Goal: Obtain resource: Download file/media

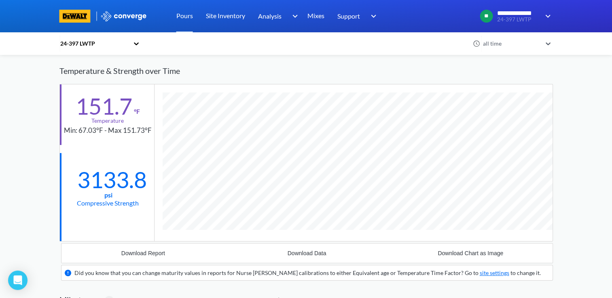
scroll to position [585, 493]
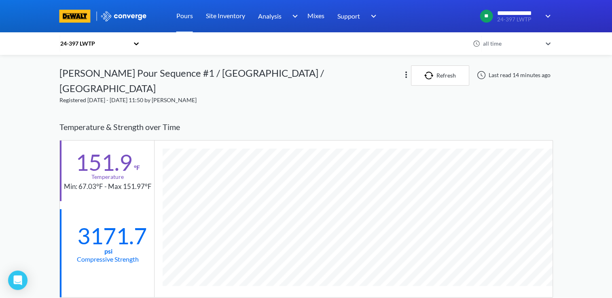
scroll to position [585, 493]
click at [137, 43] on icon at bounding box center [136, 43] width 5 height 3
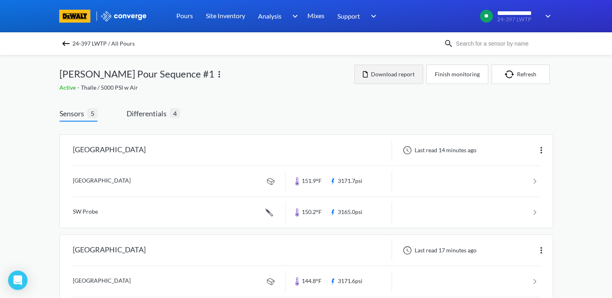
click at [396, 77] on button "Download report" at bounding box center [388, 74] width 69 height 19
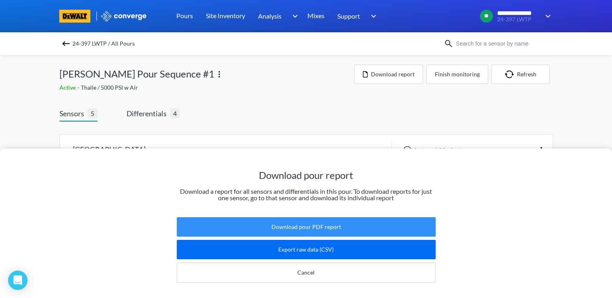
click at [319, 217] on button "Download pour PDF report" at bounding box center [306, 226] width 259 height 19
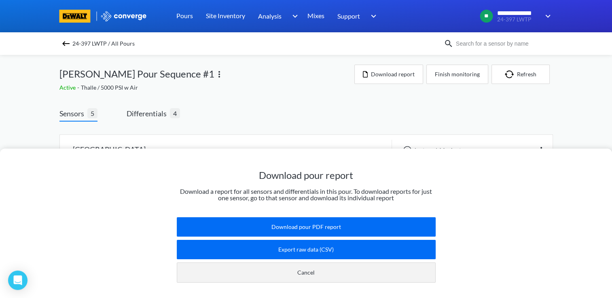
click at [323, 266] on button "Cancel" at bounding box center [306, 273] width 259 height 20
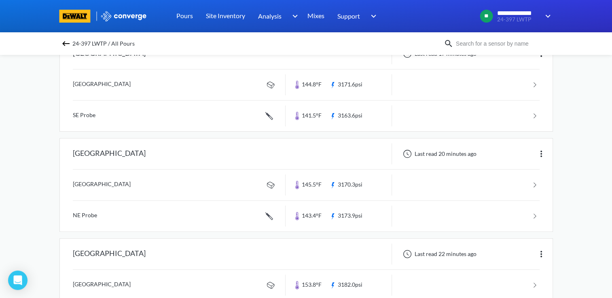
scroll to position [283, 0]
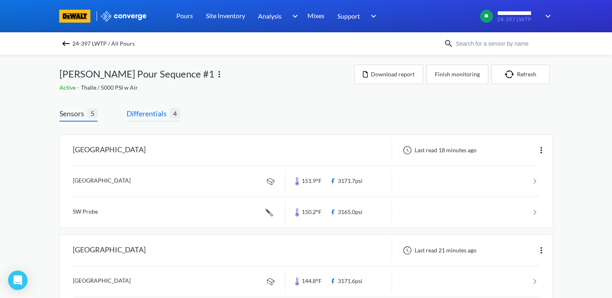
click at [147, 113] on span "Differentials" at bounding box center [148, 113] width 43 height 11
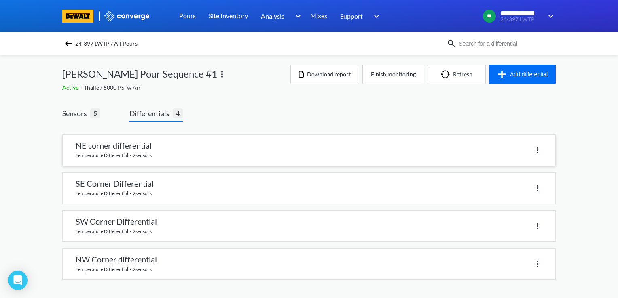
click at [150, 151] on link at bounding box center [309, 150] width 492 height 31
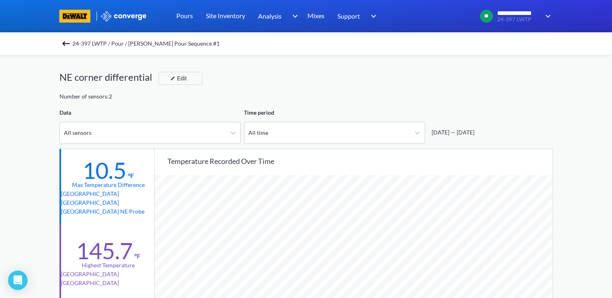
click at [288, 71] on div "NE corner differential Edit" at bounding box center [305, 81] width 493 height 23
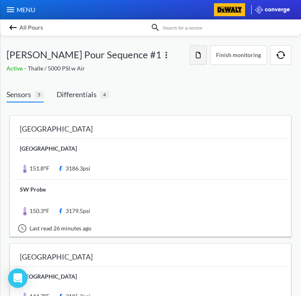
click at [203, 57] on button "button" at bounding box center [198, 54] width 17 height 19
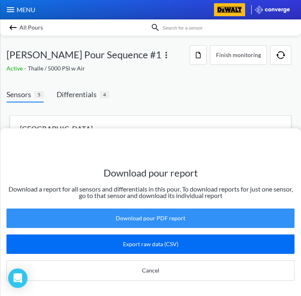
click at [171, 211] on button "Download pour PDF report" at bounding box center [150, 217] width 288 height 19
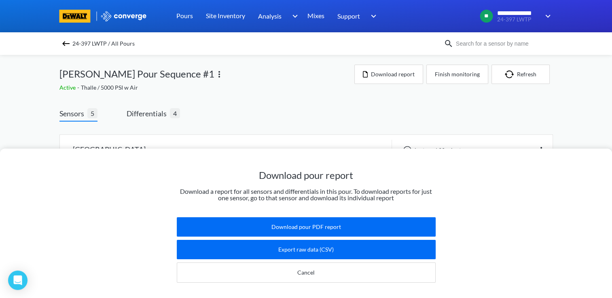
click at [268, 124] on div "Download pour report Download a report for all sensors and differentials in thi…" at bounding box center [306, 149] width 612 height 298
